Goal: Find specific page/section: Find specific page/section

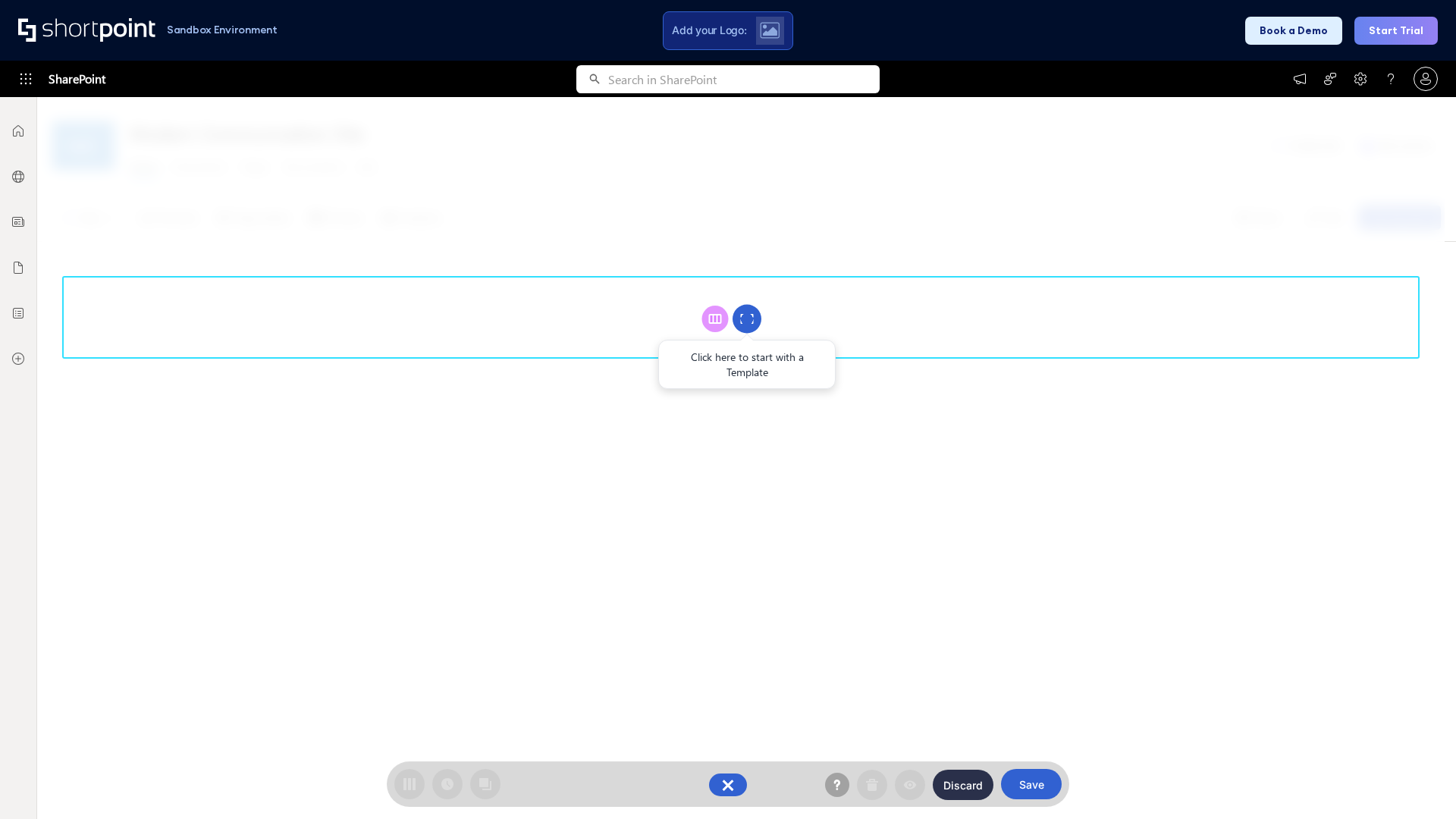
click at [747, 318] on circle at bounding box center [747, 319] width 29 height 29
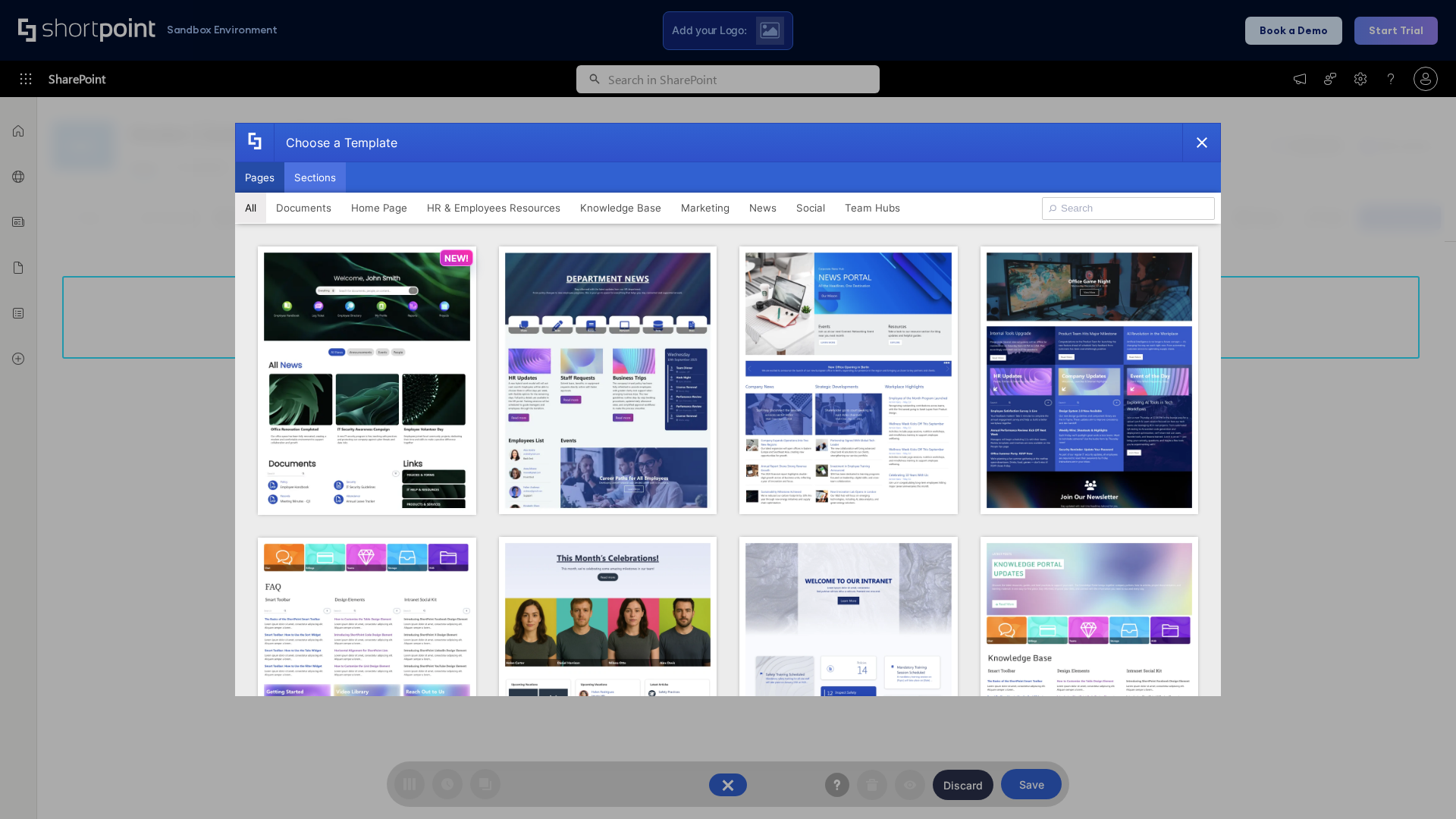
click at [315, 177] on button "Sections" at bounding box center [315, 177] width 61 height 30
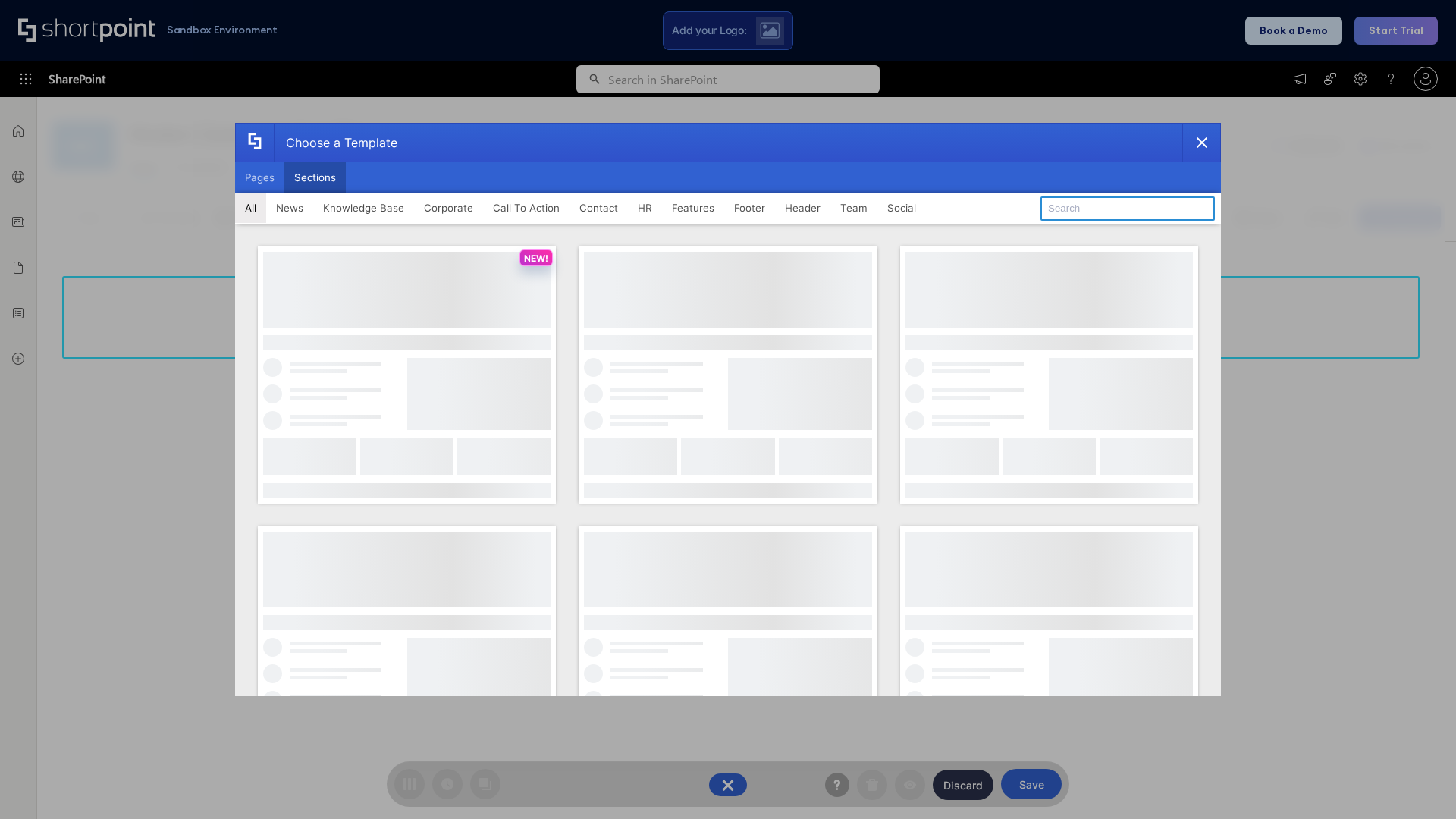
type input "Header 3"
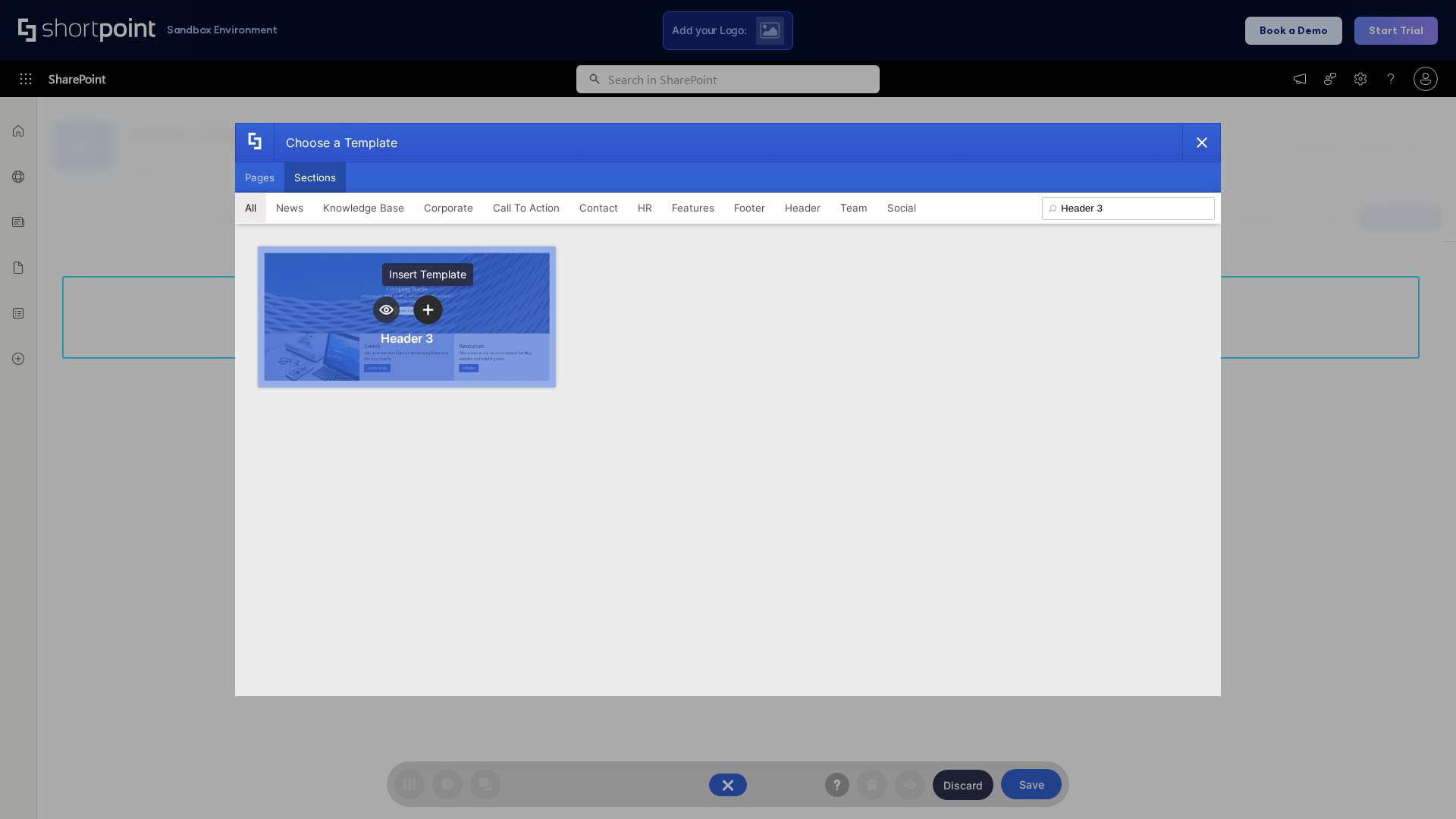
click at [428, 309] on icon "template selector" at bounding box center [428, 309] width 11 height 11
